Goal: Task Accomplishment & Management: Complete application form

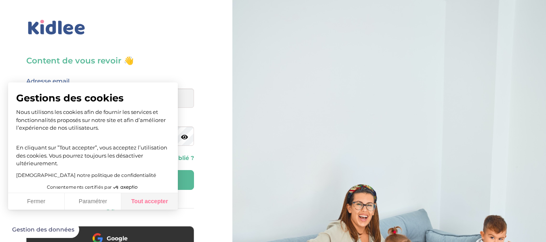
click at [161, 204] on button "Tout accepter" at bounding box center [149, 201] width 57 height 17
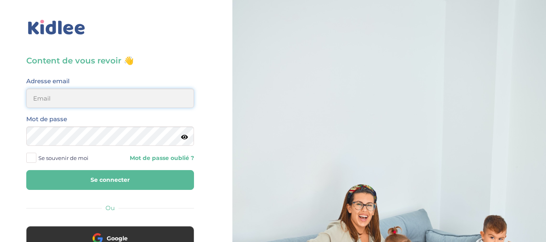
click at [147, 102] on input "email" at bounding box center [110, 98] width 168 height 19
type input "[EMAIL_ADDRESS][DOMAIN_NAME]"
click at [185, 136] on icon at bounding box center [184, 137] width 7 height 6
click at [136, 173] on button "Se connecter" at bounding box center [110, 180] width 168 height 20
click at [127, 177] on button "Se connecter" at bounding box center [110, 180] width 168 height 20
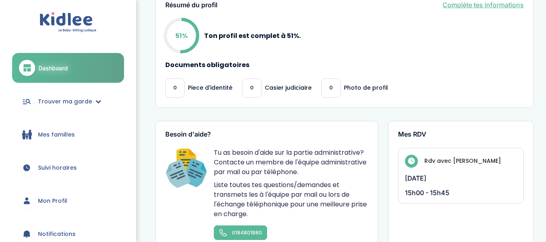
scroll to position [340, 0]
click at [270, 86] on p "Casier judiciaire" at bounding box center [288, 87] width 47 height 8
click at [277, 112] on div "État de mon profil Bienvenue ! Nous t'invitons à prendre rendez-vous avec ton H…" at bounding box center [344, 78] width 379 height 633
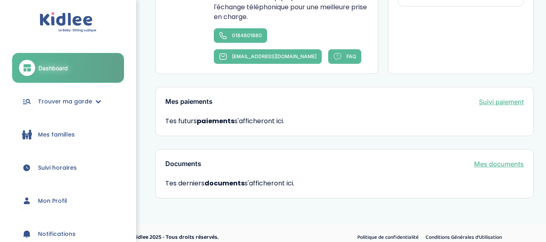
scroll to position [537, 0]
click at [503, 163] on link "Mes documents" at bounding box center [499, 164] width 50 height 10
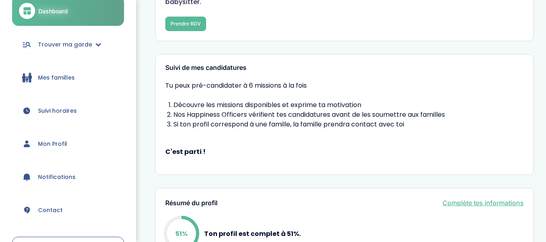
scroll to position [57, 0]
click at [57, 141] on span "Mon Profil" at bounding box center [52, 143] width 29 height 8
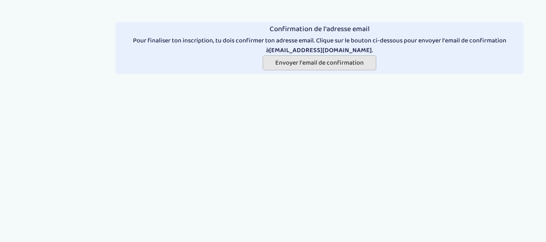
click at [280, 64] on span "Envoyer l'email de confirmation" at bounding box center [319, 63] width 89 height 10
click at [300, 66] on span "Envoyer l'email de confirmation" at bounding box center [319, 63] width 89 height 10
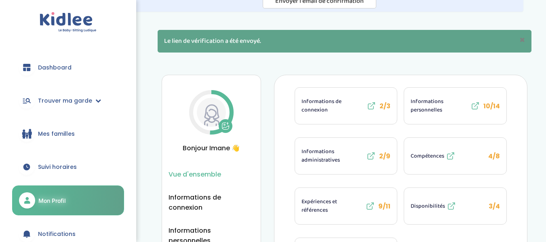
scroll to position [62, 0]
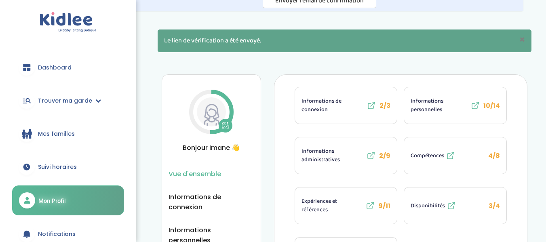
click at [369, 156] on icon at bounding box center [371, 156] width 10 height 10
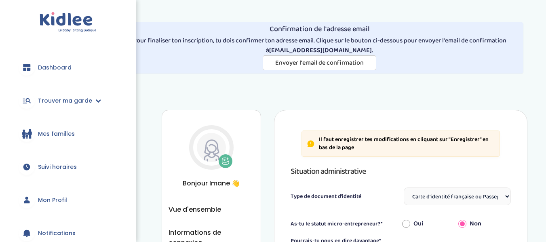
select select "Carte d'identité française ou Passeport français daté de moins de 5 ans"
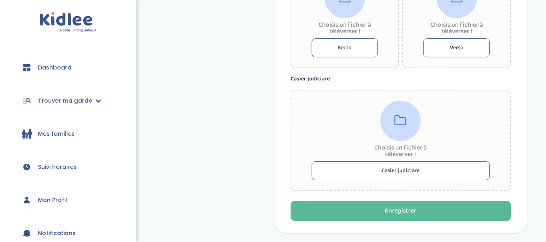
scroll to position [607, 0]
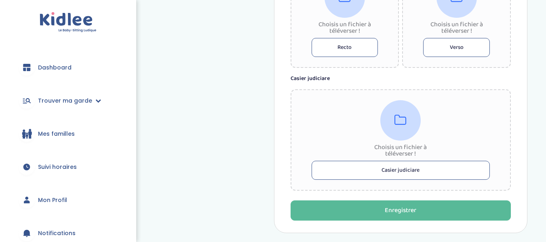
click at [430, 171] on button "Casier judiciare" at bounding box center [401, 170] width 179 height 19
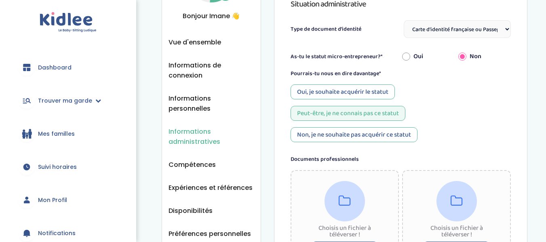
scroll to position [182, 0]
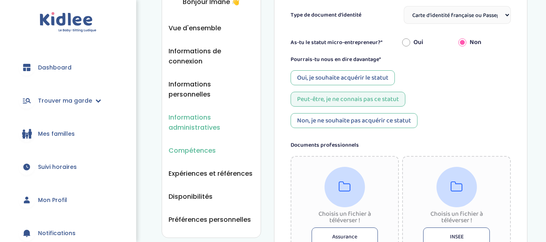
click at [201, 146] on span "Compétences" at bounding box center [192, 151] width 47 height 10
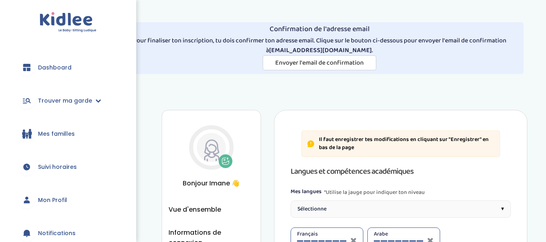
select select "Terminale"
select select "Seconde"
select select "Terminale"
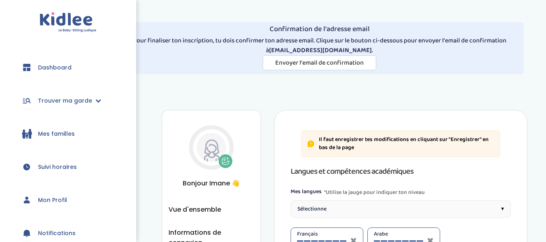
select select "Terminale"
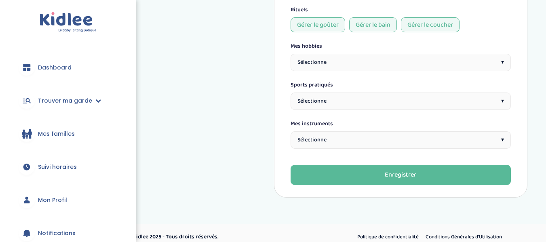
scroll to position [857, 0]
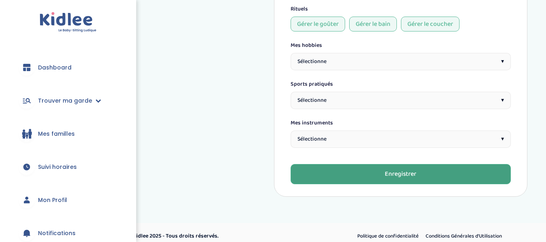
click at [467, 172] on button "Enregistrer" at bounding box center [401, 174] width 221 height 20
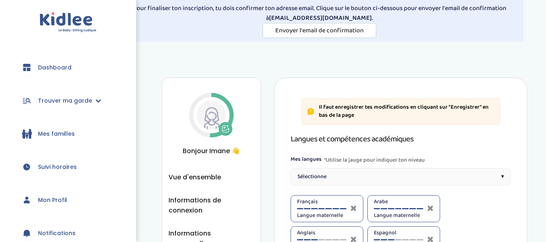
scroll to position [0, 0]
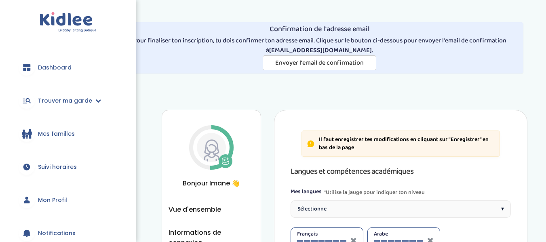
click at [56, 197] on span "Mon Profil" at bounding box center [52, 200] width 29 height 8
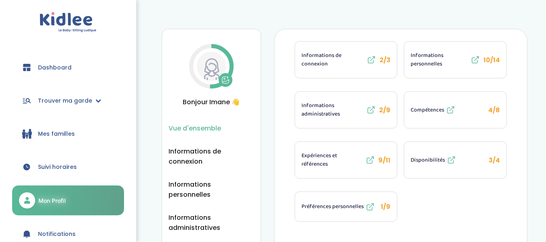
scroll to position [82, 0]
click at [371, 209] on icon at bounding box center [370, 207] width 10 height 10
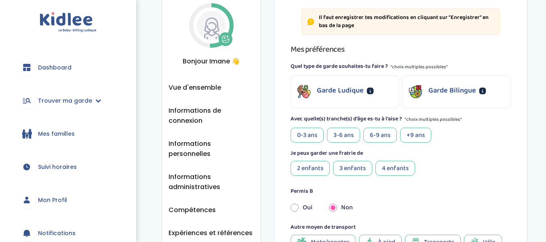
scroll to position [123, 0]
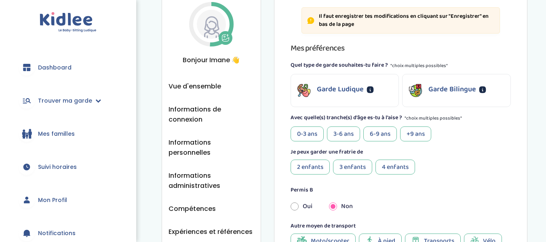
click at [384, 95] on div "Garde Ludique" at bounding box center [345, 90] width 108 height 32
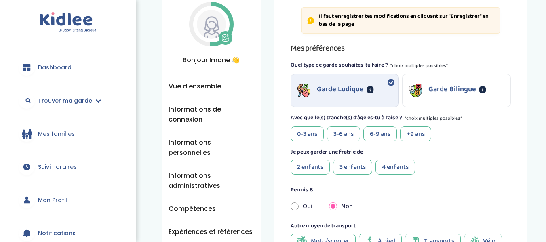
click at [299, 137] on div "0-3 ans" at bounding box center [307, 134] width 33 height 15
click at [333, 133] on div "3-6 ans" at bounding box center [343, 134] width 33 height 15
click at [368, 132] on div "6-9 ans" at bounding box center [380, 134] width 34 height 15
click at [405, 133] on div "+9 ans" at bounding box center [415, 134] width 31 height 15
click at [318, 168] on div "2 enfants" at bounding box center [310, 167] width 39 height 15
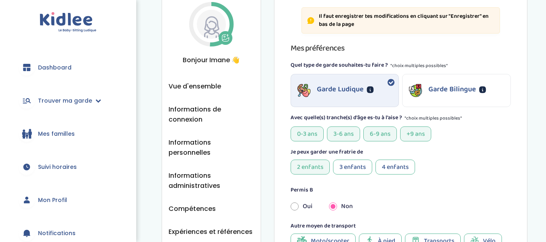
click at [346, 163] on div "3 enfants" at bounding box center [352, 167] width 39 height 15
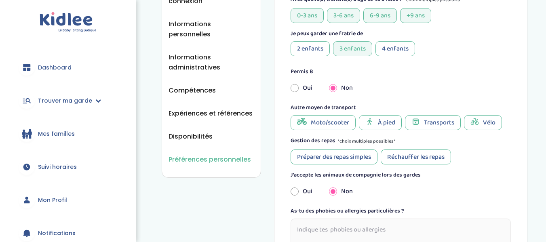
scroll to position [242, 0]
click at [393, 125] on span "À pied" at bounding box center [386, 122] width 17 height 10
click at [413, 122] on icon at bounding box center [416, 121] width 8 height 8
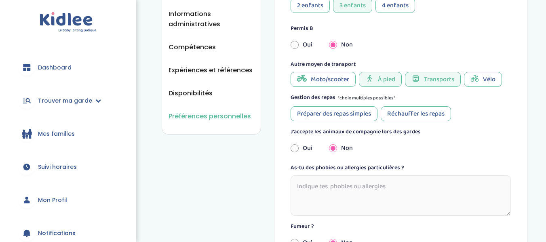
scroll to position [293, 0]
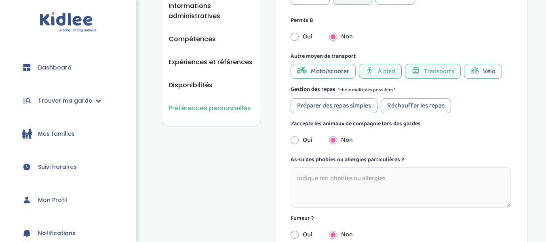
click at [366, 108] on div "Préparer des repas simples" at bounding box center [334, 105] width 87 height 15
click at [402, 102] on div "Réchauffer les repas" at bounding box center [416, 105] width 70 height 15
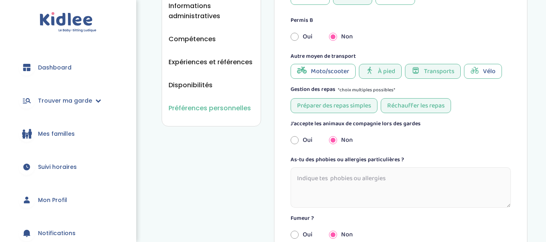
click at [435, 129] on div "J'accepte les animaux de compagnie lors des gardes Oui Non" at bounding box center [401, 135] width 221 height 30
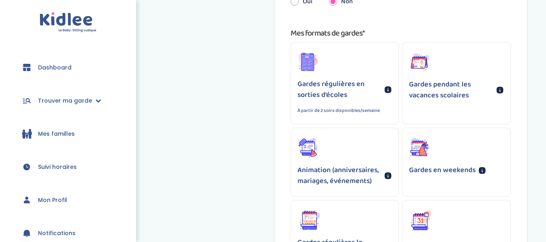
scroll to position [527, 0]
click at [418, 108] on div "Gardes pendant les vacances scolaires" at bounding box center [457, 76] width 108 height 68
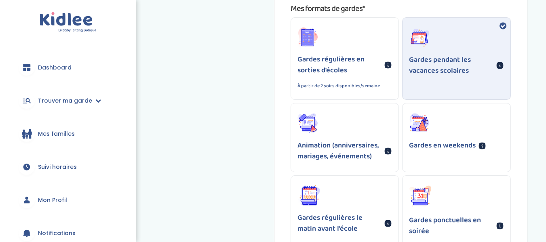
scroll to position [552, 0]
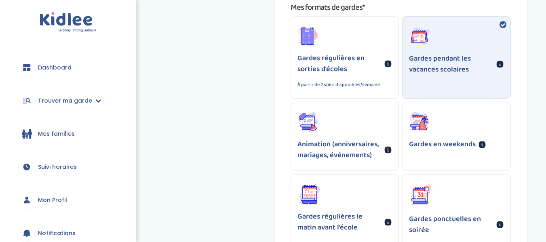
click at [386, 113] on div "Animation (anniversaires, mariages, événements)" at bounding box center [345, 136] width 108 height 68
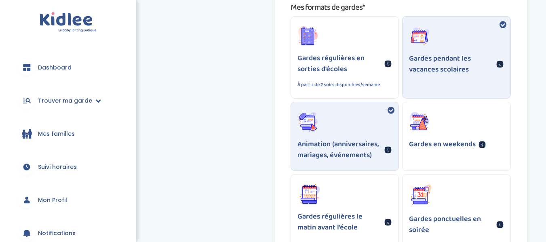
click at [425, 110] on div "Gardes en weekends" at bounding box center [457, 130] width 108 height 57
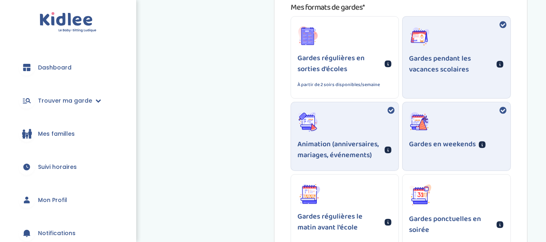
click at [387, 70] on div "Gardes régulières en sorties d'écoles" at bounding box center [345, 64] width 95 height 22
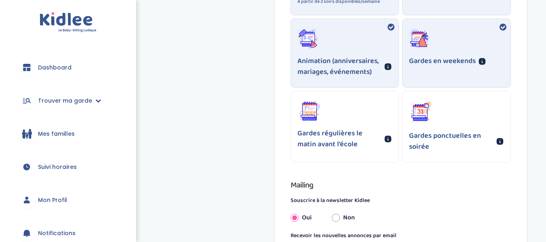
scroll to position [636, 0]
click at [447, 131] on p "Gardes ponctuelles en soirée" at bounding box center [451, 141] width 84 height 22
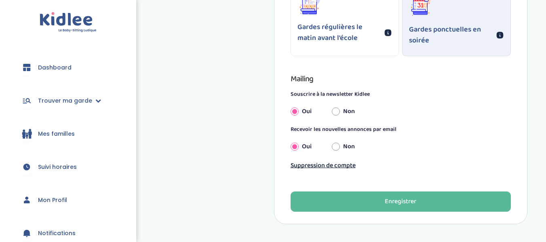
scroll to position [742, 0]
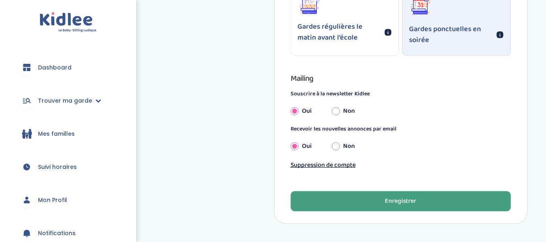
click at [405, 200] on div "Enregistrer" at bounding box center [401, 201] width 32 height 9
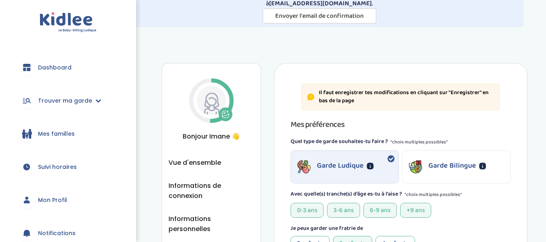
scroll to position [46, 0]
click at [201, 160] on span "Vue d'ensemble" at bounding box center [195, 163] width 53 height 10
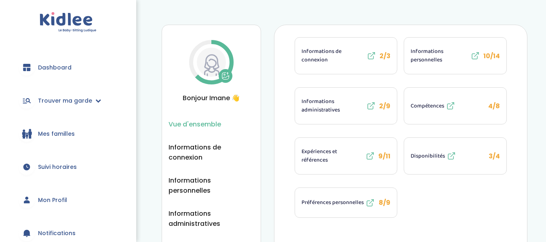
scroll to position [86, 0]
click at [475, 53] on icon at bounding box center [476, 56] width 10 height 10
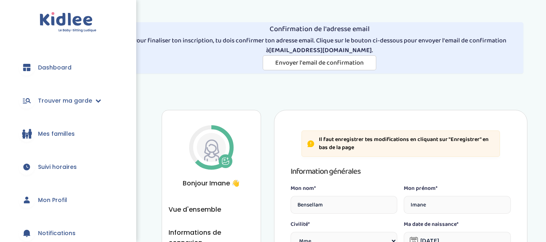
select select "1"
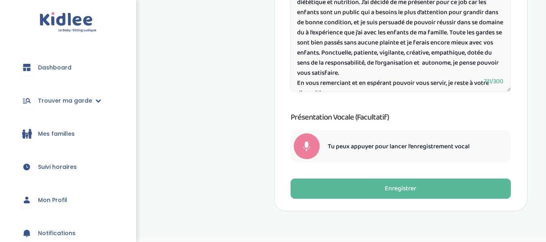
scroll to position [592, 0]
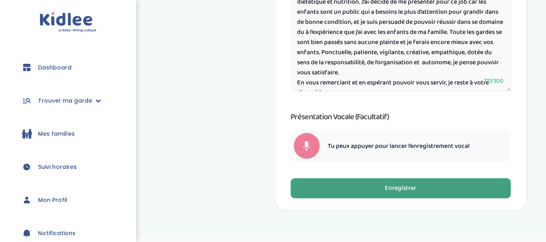
click at [435, 192] on button "Enregistrer" at bounding box center [401, 188] width 221 height 20
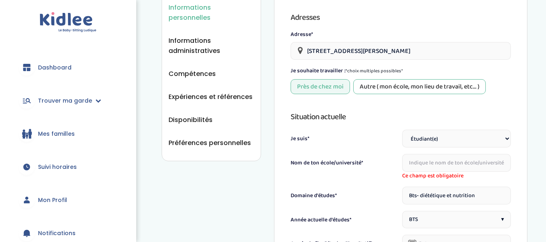
scroll to position [262, 0]
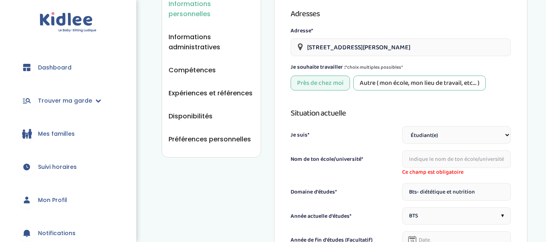
click at [446, 159] on input "text" at bounding box center [456, 159] width 109 height 18
type input "j"
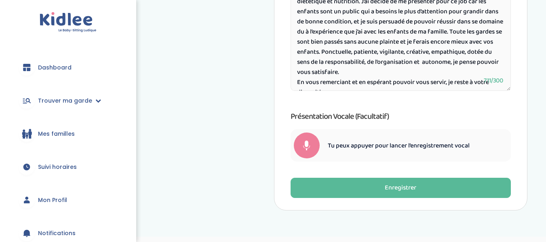
scroll to position [622, 0]
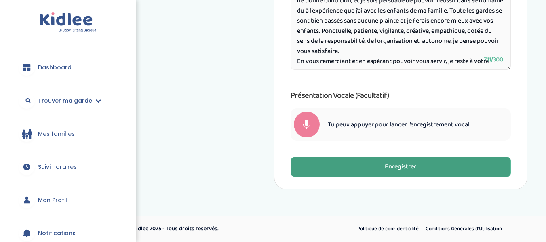
type input "[GEOGRAPHIC_DATA][PERSON_NAME] [GEOGRAPHIC_DATA]"
click at [437, 172] on button "Enregistrer" at bounding box center [401, 167] width 221 height 20
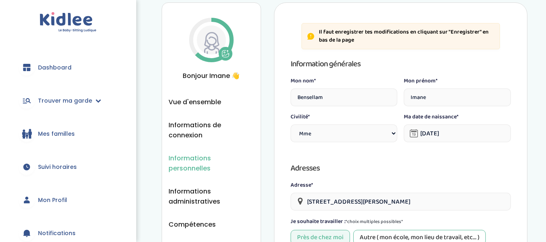
scroll to position [106, 0]
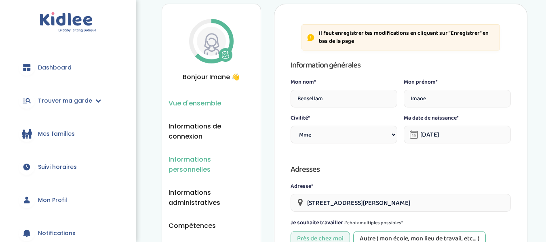
click at [212, 105] on span "Vue d'ensemble" at bounding box center [195, 103] width 53 height 10
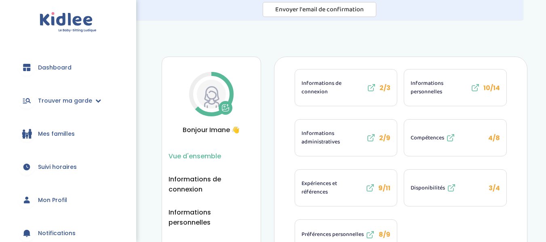
scroll to position [54, 0]
click at [451, 137] on icon at bounding box center [452, 136] width 4 height 4
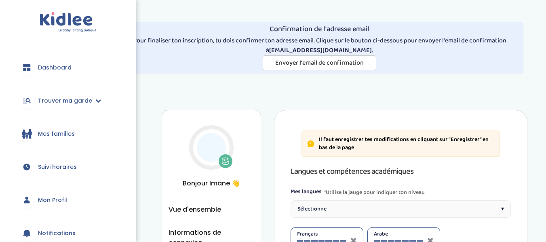
select select "Terminale"
select select "Seconde"
select select "Terminale"
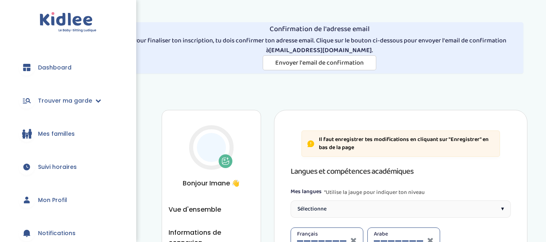
select select "Terminale"
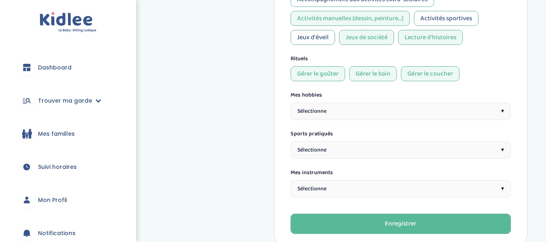
scroll to position [854, 0]
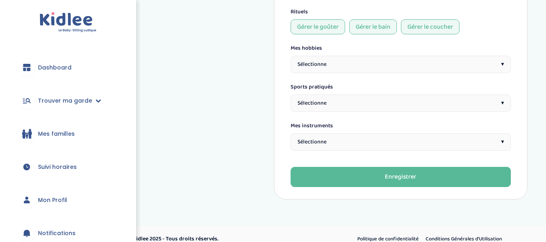
click at [446, 68] on div "Sélectionne ▾" at bounding box center [401, 64] width 221 height 17
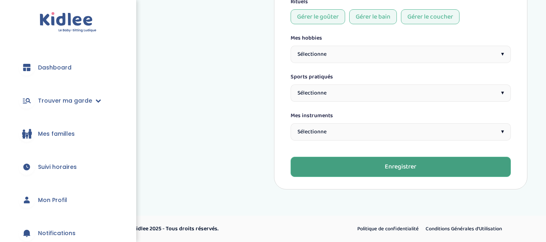
click at [440, 157] on button "Enregistrer" at bounding box center [401, 167] width 221 height 20
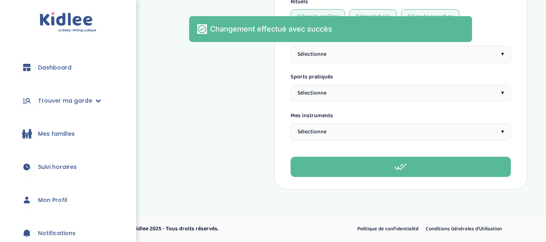
click at [97, 164] on link "Suivi horaires" at bounding box center [68, 166] width 112 height 29
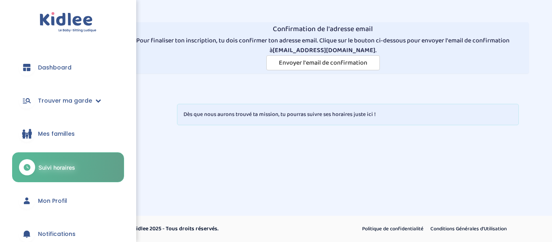
click at [67, 65] on span "Dashboard" at bounding box center [55, 67] width 34 height 8
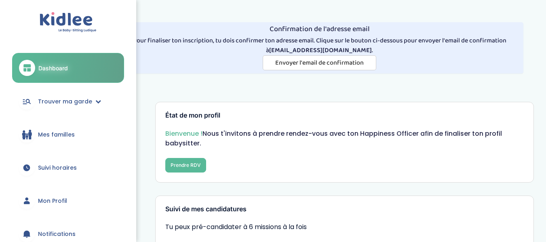
click at [68, 135] on span "Mes familles" at bounding box center [56, 135] width 37 height 8
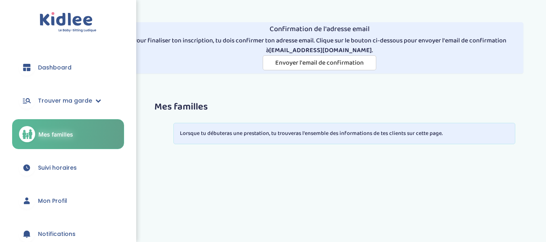
click at [55, 165] on span "Suivi horaires" at bounding box center [57, 168] width 39 height 8
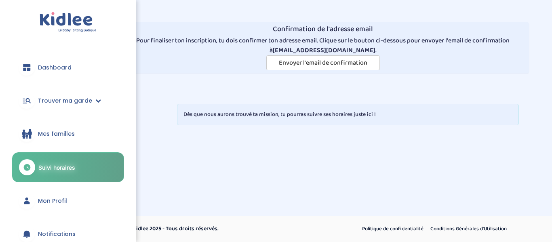
click at [55, 165] on span "Suivi horaires" at bounding box center [56, 167] width 37 height 8
click at [49, 188] on link "Mon Profil" at bounding box center [68, 200] width 112 height 29
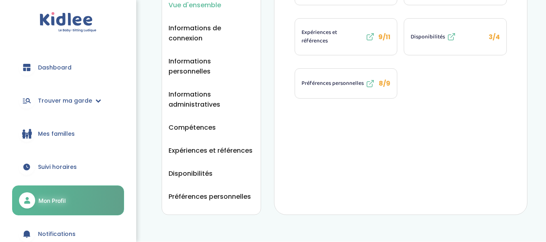
scroll to position [203, 0]
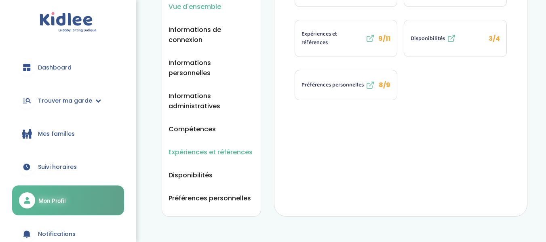
click at [195, 147] on span "Expériences et références" at bounding box center [211, 152] width 84 height 10
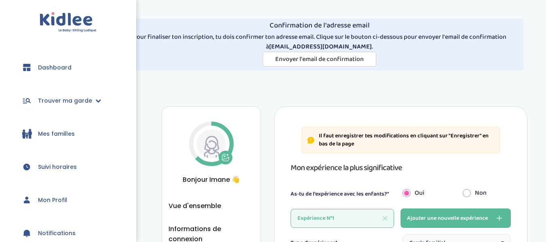
scroll to position [1, 0]
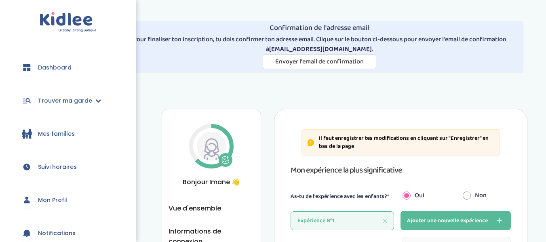
click at [224, 158] on icon at bounding box center [226, 160] width 8 height 8
click at [83, 67] on link "Dashboard" at bounding box center [68, 67] width 112 height 29
click at [58, 59] on link "Dashboard" at bounding box center [68, 67] width 112 height 29
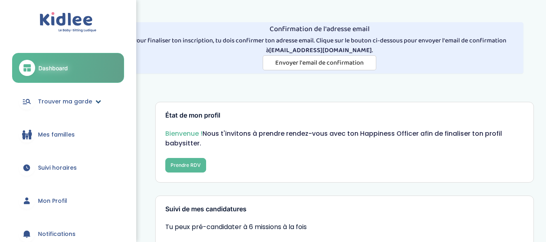
click at [96, 101] on icon at bounding box center [98, 102] width 6 height 6
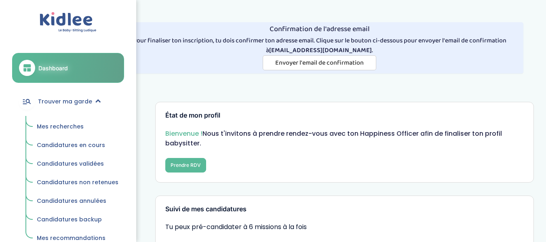
click at [73, 123] on span "Mes recherches" at bounding box center [60, 126] width 47 height 8
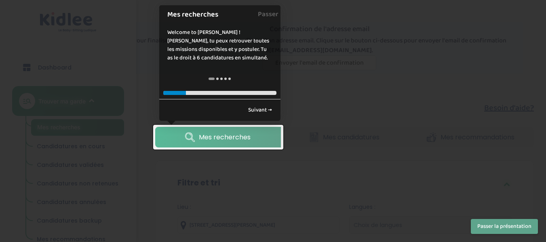
click at [256, 135] on link "Mes recherches" at bounding box center [218, 137] width 126 height 21
click at [264, 109] on link "Suivant →" at bounding box center [260, 109] width 33 height 13
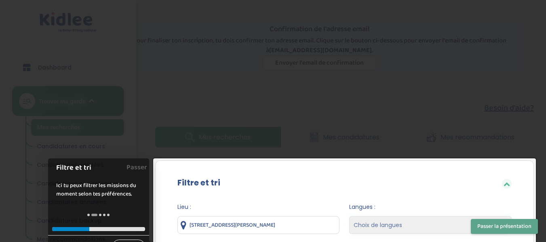
scroll to position [171, 0]
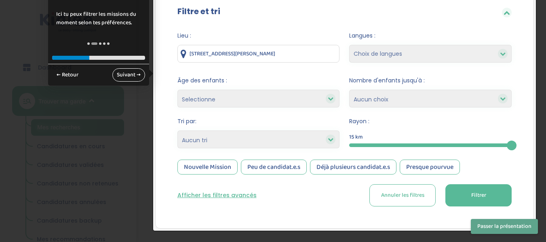
click at [137, 73] on link "Suivant →" at bounding box center [128, 74] width 33 height 13
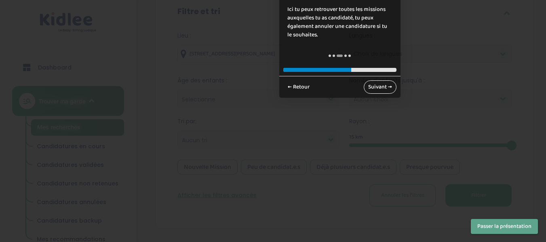
scroll to position [4, 0]
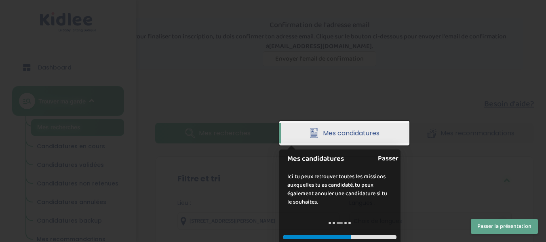
click at [393, 162] on link "Passer" at bounding box center [388, 159] width 21 height 18
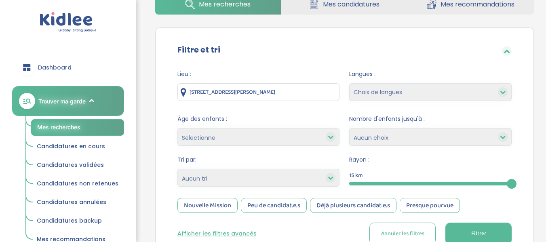
scroll to position [150, 0]
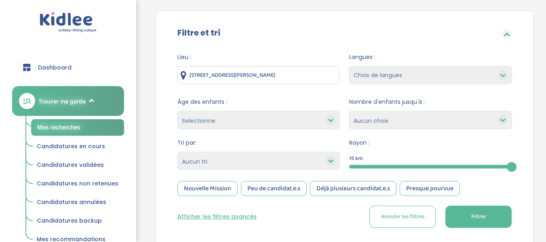
click at [321, 116] on select "Selectionne moins de 3 ans entre 3 et 6 ans plus de 6 ans" at bounding box center [258, 120] width 163 height 18
select select "-3"
click at [177, 111] on select "Selectionne moins de 3 ans entre 3 et 6 ans plus de 6 ans" at bounding box center [258, 120] width 163 height 18
select select
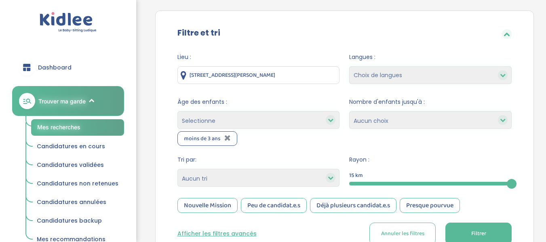
click at [281, 177] on select "Heures par semaine (croissant) Heures par semaine (décroissant) Date de démarra…" at bounding box center [258, 178] width 163 height 18
click at [280, 177] on select "Heures par semaine (croissant) Heures par semaine (décroissant) Date de démarra…" at bounding box center [258, 178] width 163 height 18
click at [420, 119] on select "1 2 3 4 Aucun choix" at bounding box center [430, 120] width 163 height 18
select select "3"
click at [349, 111] on select "1 2 3 4 Aucun choix" at bounding box center [430, 120] width 163 height 18
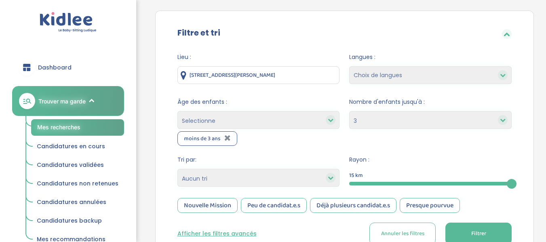
click at [291, 119] on select "Selectionne moins de 3 ans entre 3 et 6 ans plus de 6 ans" at bounding box center [258, 120] width 163 height 18
select select "3-6"
click at [177, 111] on select "Selectionne moins de 3 ans entre 3 et 6 ans plus de 6 ans" at bounding box center [258, 120] width 163 height 18
click at [297, 126] on select "Selectionne moins de 3 ans entre 3 et 6 ans plus de 6 ans" at bounding box center [258, 120] width 163 height 18
select select "+6"
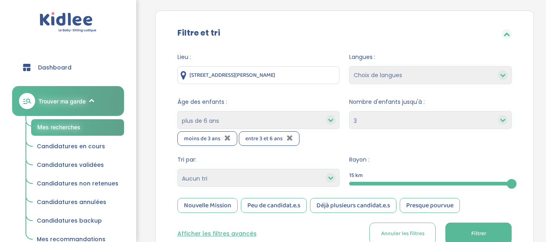
click at [177, 111] on select "Selectionne moins de 3 ans entre 3 et 6 ans plus de 6 ans" at bounding box center [258, 120] width 163 height 18
select select
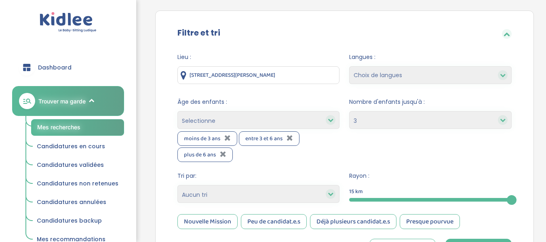
click at [395, 75] on select "Choix de langues Allemand Anglais Espagnol [GEOGRAPHIC_DATA] Français Coréen" at bounding box center [430, 75] width 163 height 18
select select "12"
click at [349, 66] on select "Choix de langues Allemand Anglais Espagnol [GEOGRAPHIC_DATA] Français Coréen" at bounding box center [430, 75] width 163 height 18
select select
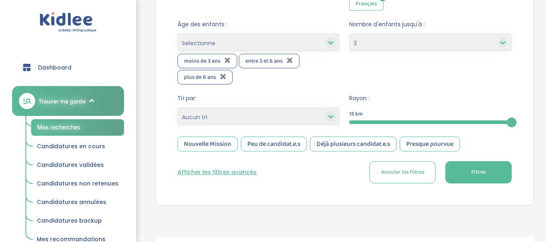
scroll to position [243, 0]
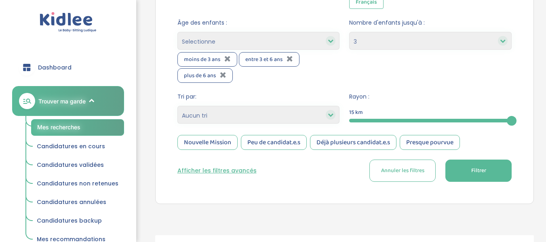
click at [477, 175] on span "Filtrer" at bounding box center [478, 171] width 15 height 8
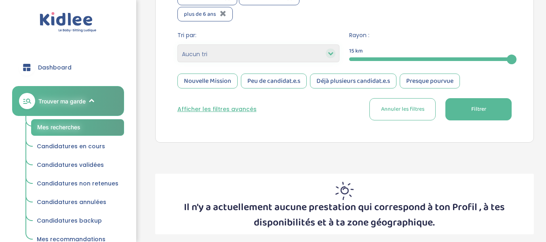
scroll to position [349, 0]
